Goal: Task Accomplishment & Management: Manage account settings

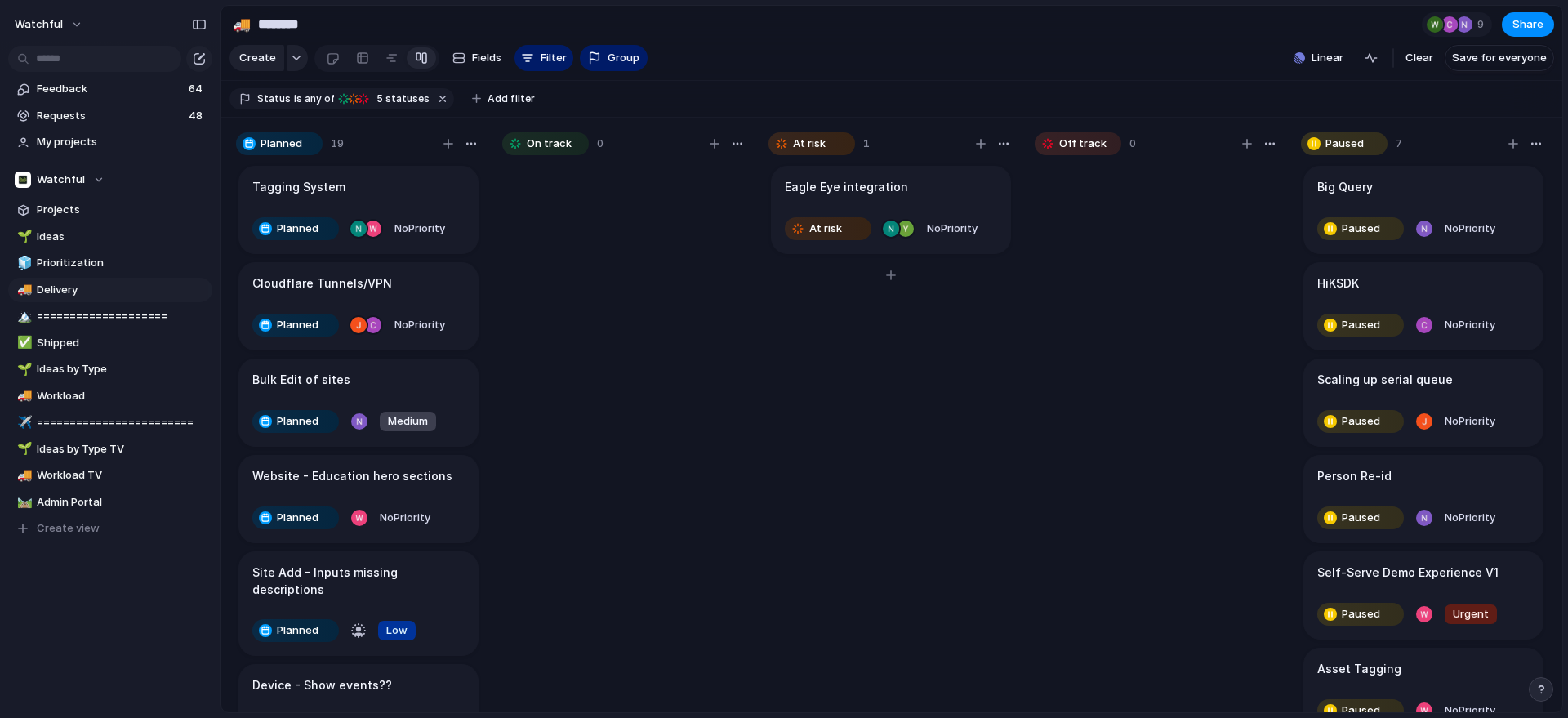
click at [979, 197] on div "Eagle Eye integration" at bounding box center [891, 187] width 212 height 18
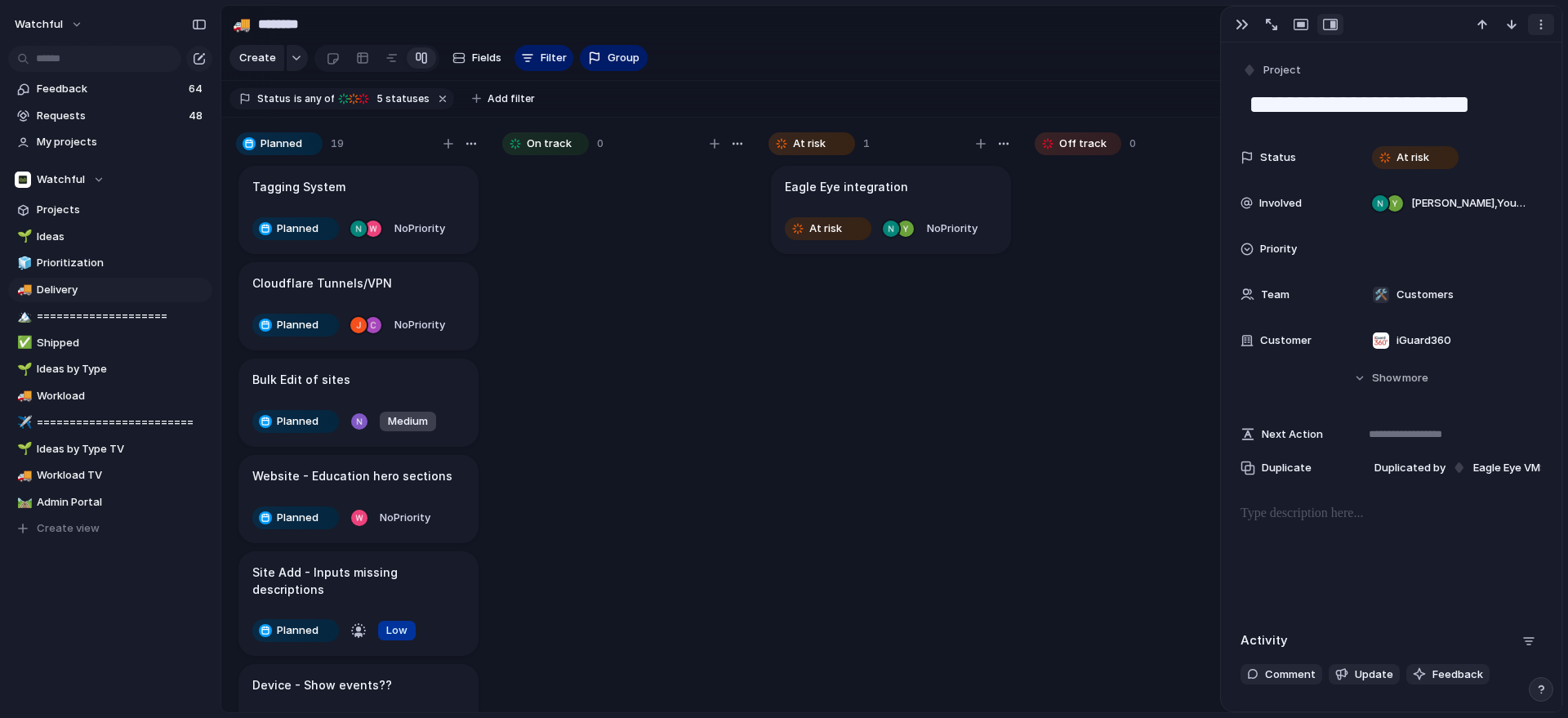
click at [1535, 23] on div "button" at bounding box center [1541, 24] width 13 height 13
click at [1515, 84] on li "Delete" at bounding box center [1490, 85] width 122 height 27
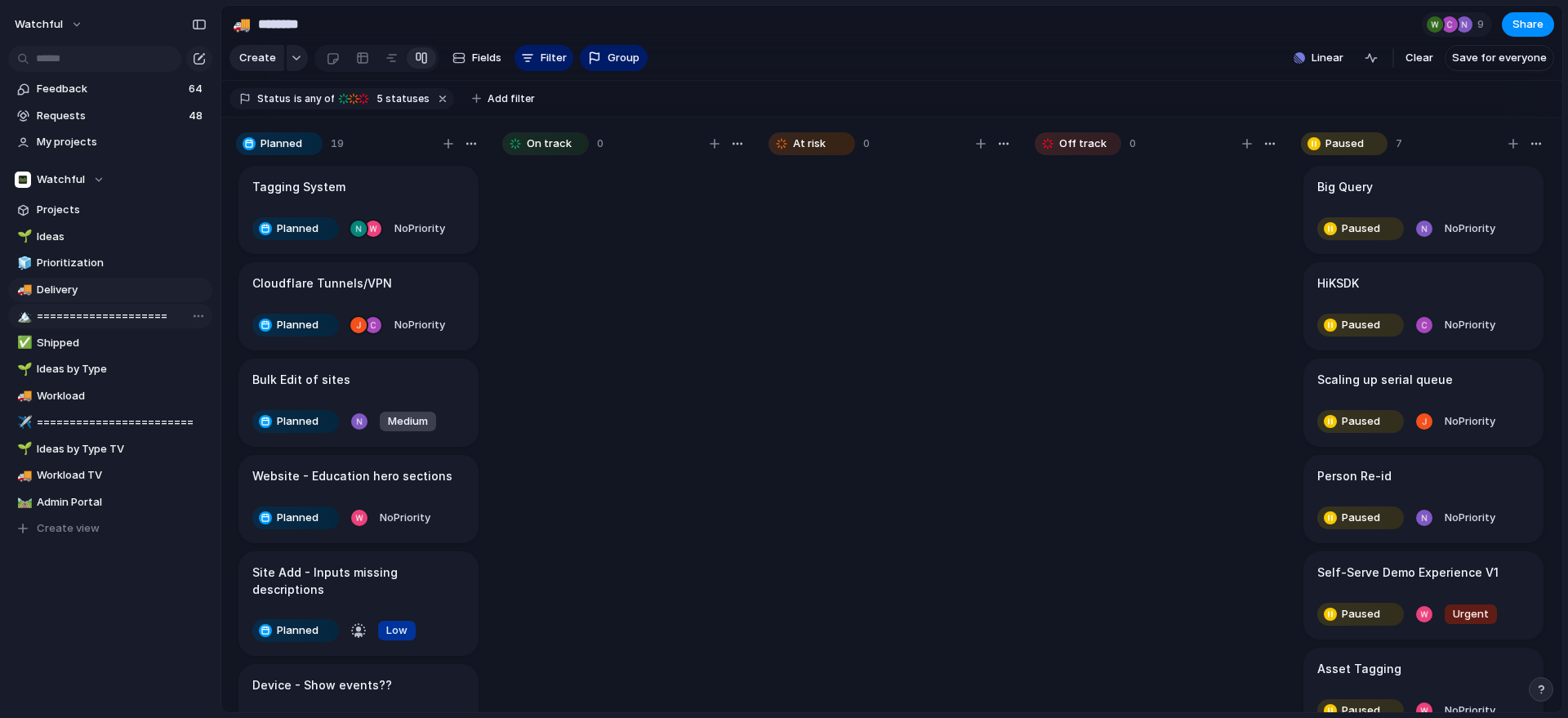
scroll to position [143, 0]
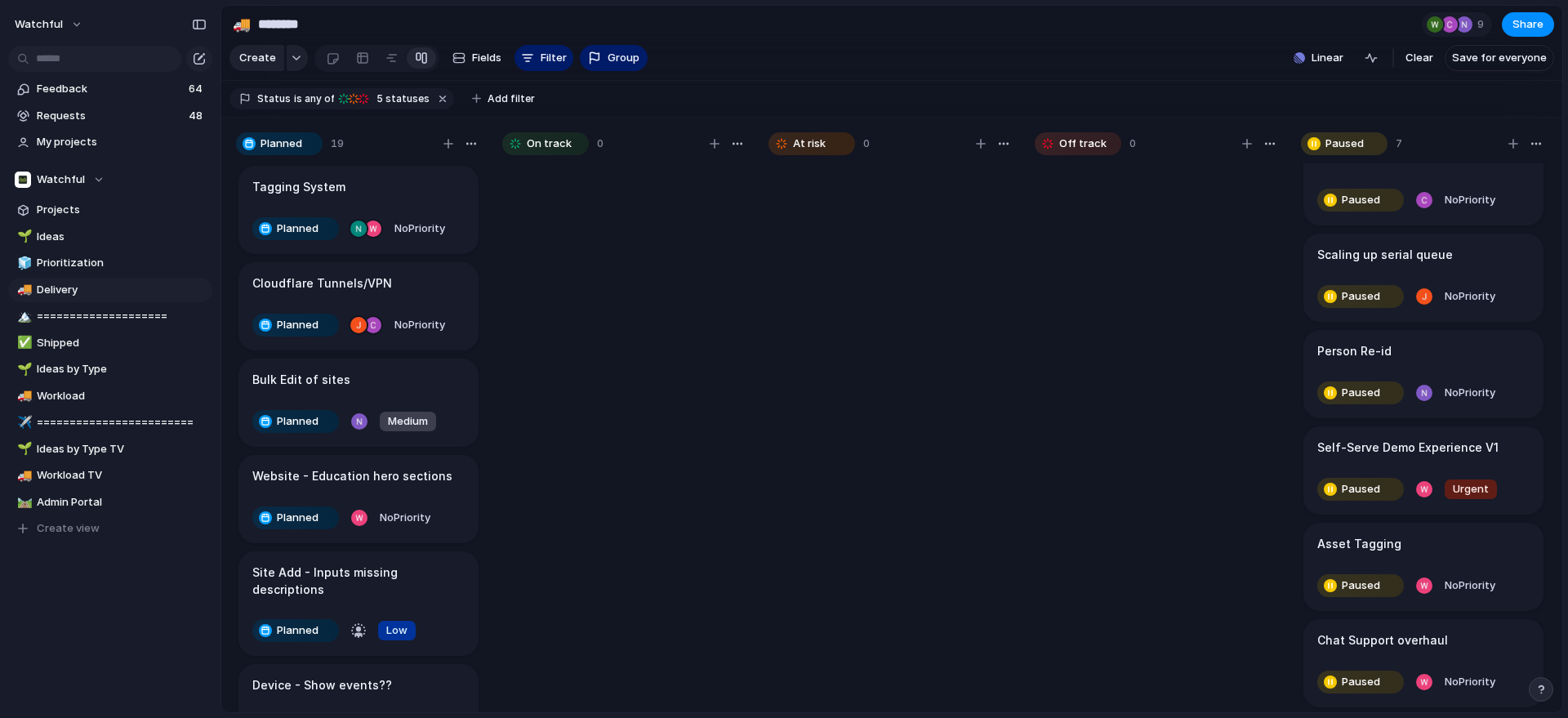
click at [1431, 444] on h1 "Self-Serve Demo Experience V1" at bounding box center [1408, 448] width 181 height 18
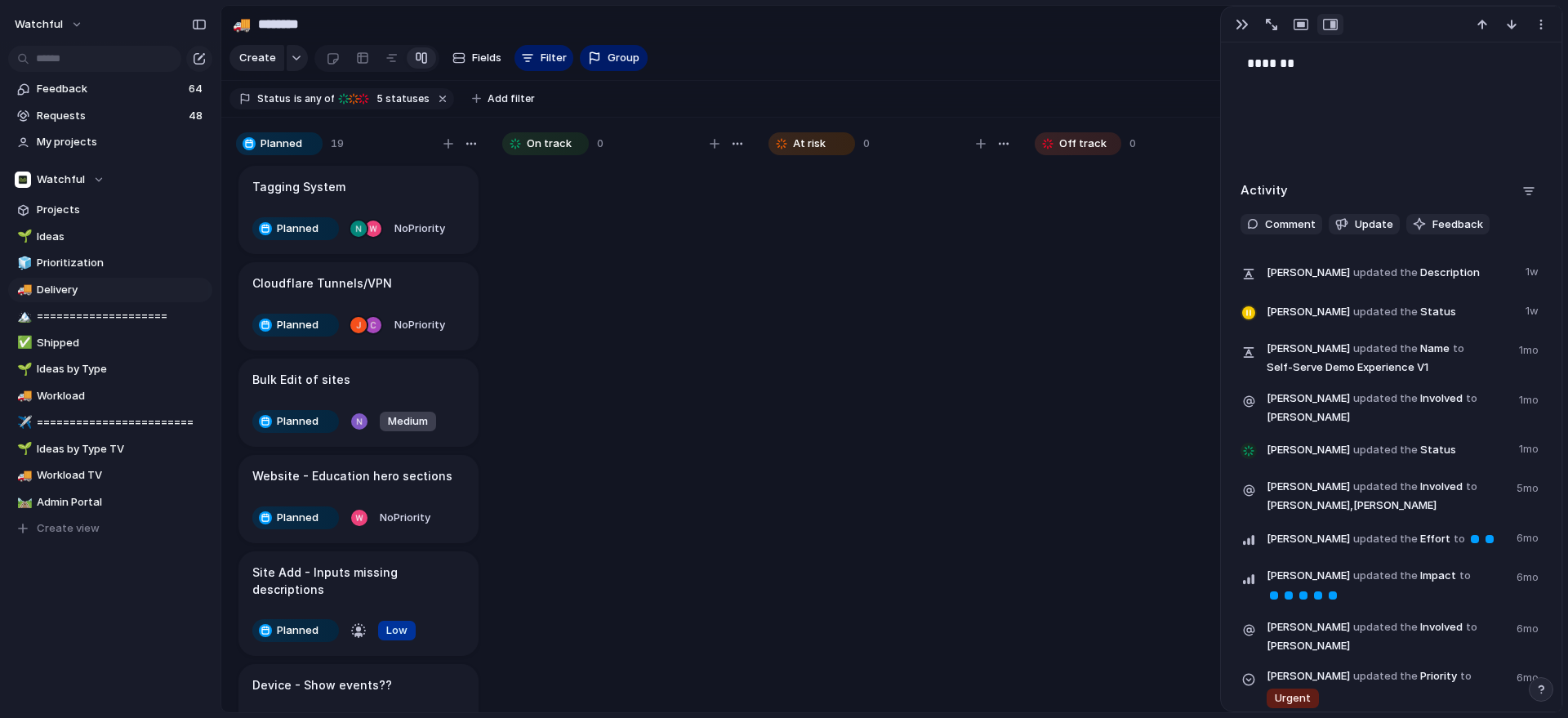
scroll to position [589, 0]
click at [1110, 386] on div at bounding box center [1157, 446] width 245 height 565
click at [1229, 25] on button "button" at bounding box center [1242, 25] width 27 height 21
